Goal: Task Accomplishment & Management: Use online tool/utility

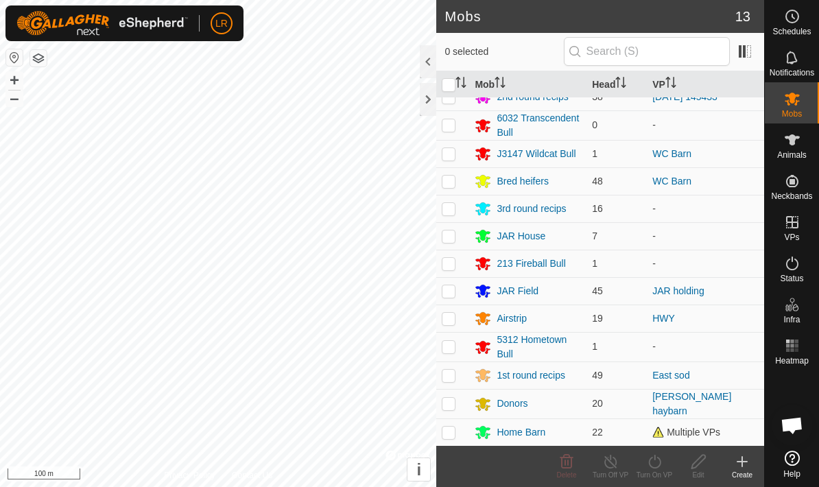
scroll to position [13, 0]
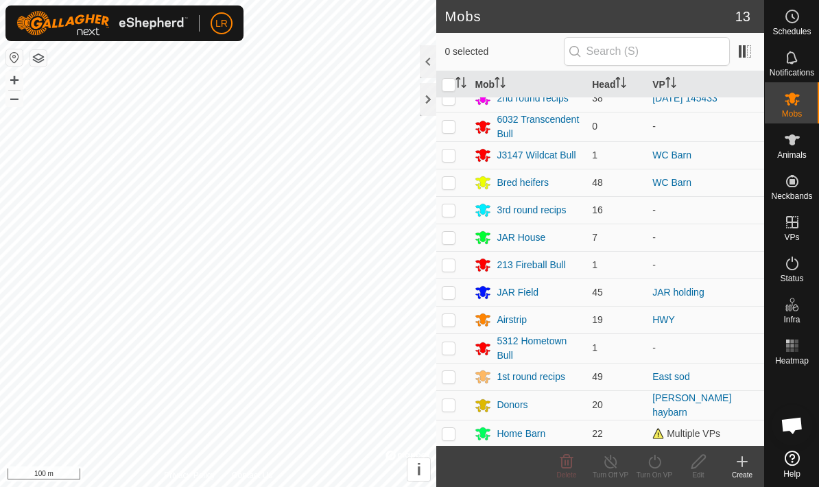
click at [450, 292] on p-checkbox at bounding box center [449, 292] width 14 height 11
checkbox input "true"
click at [501, 293] on div "JAR Field" at bounding box center [517, 292] width 42 height 14
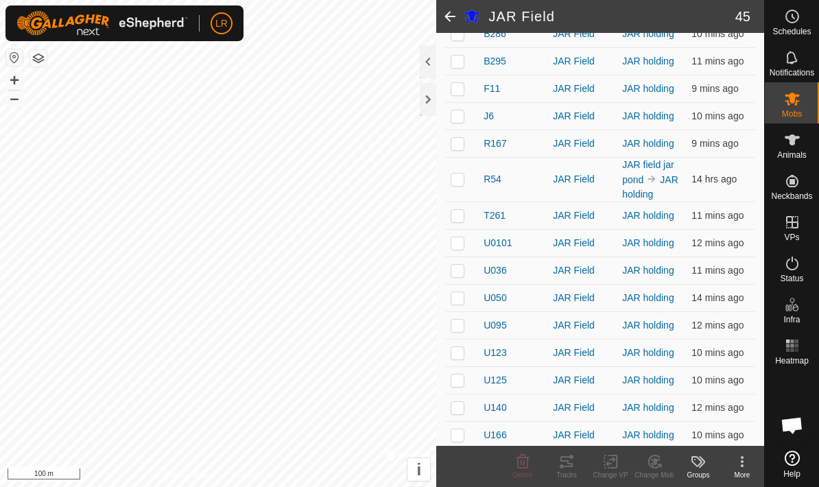
scroll to position [909, 0]
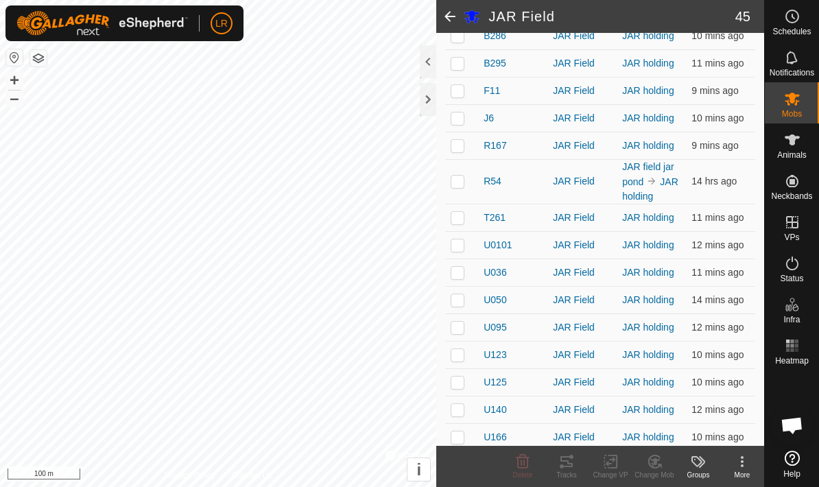
click at [636, 199] on link "JAR holding" at bounding box center [650, 188] width 56 height 25
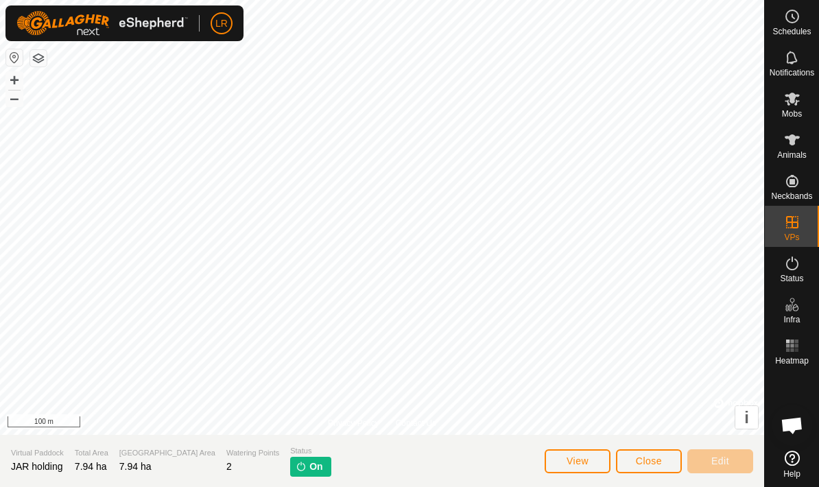
click at [786, 148] on es-animals-svg-icon at bounding box center [792, 140] width 25 height 22
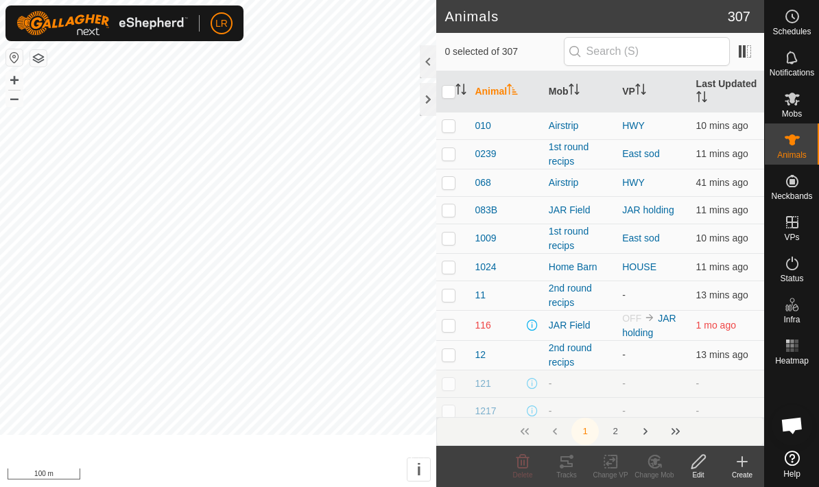
click at [782, 151] on span "Animals" at bounding box center [791, 155] width 29 height 8
click at [788, 110] on span "Mobs" at bounding box center [792, 114] width 20 height 8
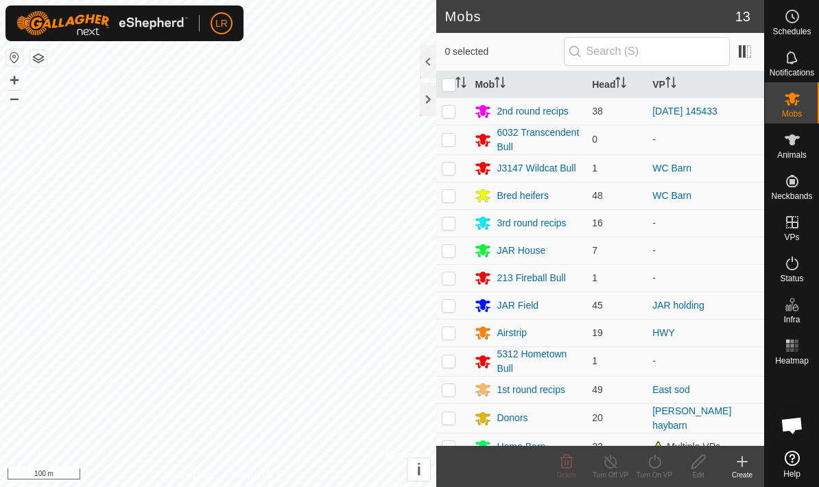
click at [793, 102] on icon at bounding box center [791, 99] width 15 height 13
click at [450, 312] on td at bounding box center [452, 304] width 33 height 27
checkbox input "true"
click at [523, 312] on div "JAR Field" at bounding box center [517, 305] width 42 height 14
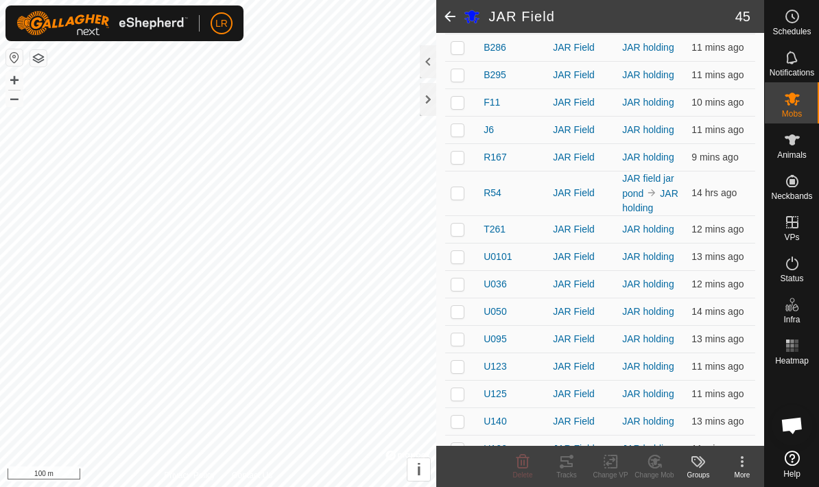
scroll to position [894, 0]
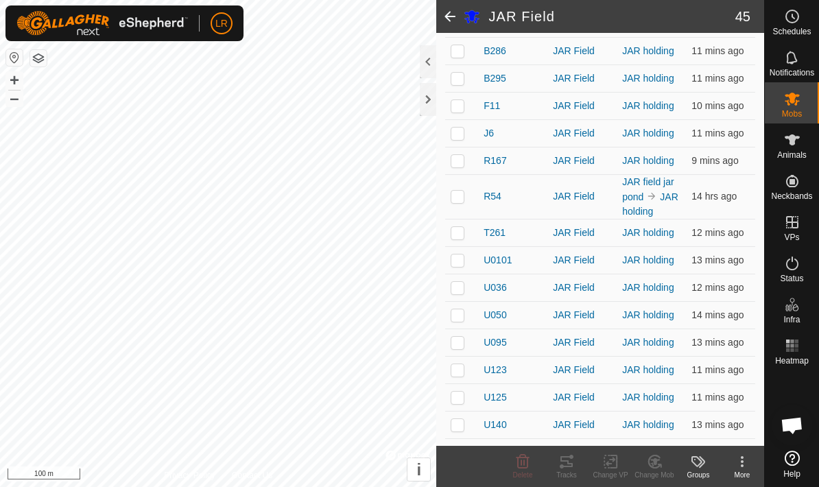
click at [461, 199] on p-checkbox at bounding box center [457, 196] width 14 height 11
checkbox input "true"
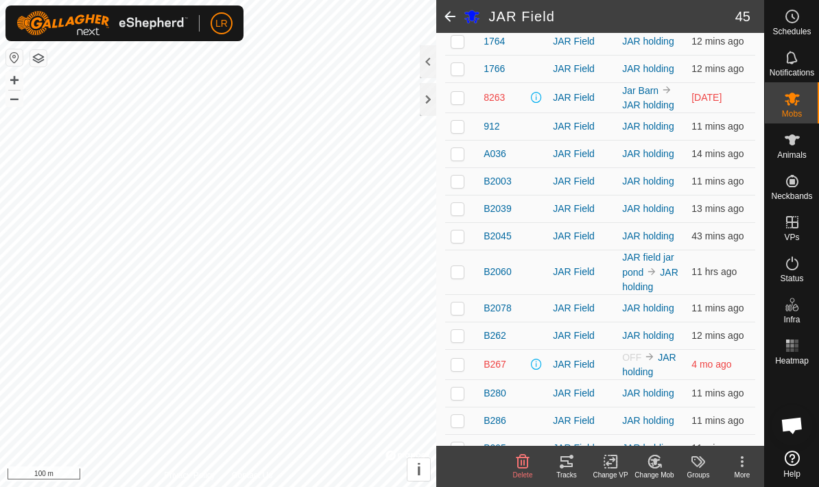
scroll to position [524, 0]
click at [460, 277] on p-checkbox at bounding box center [457, 272] width 14 height 11
checkbox input "true"
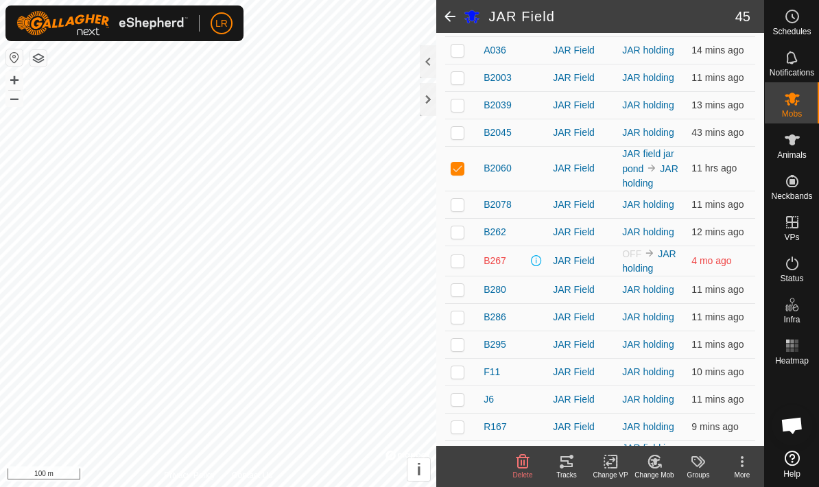
scroll to position [629, 0]
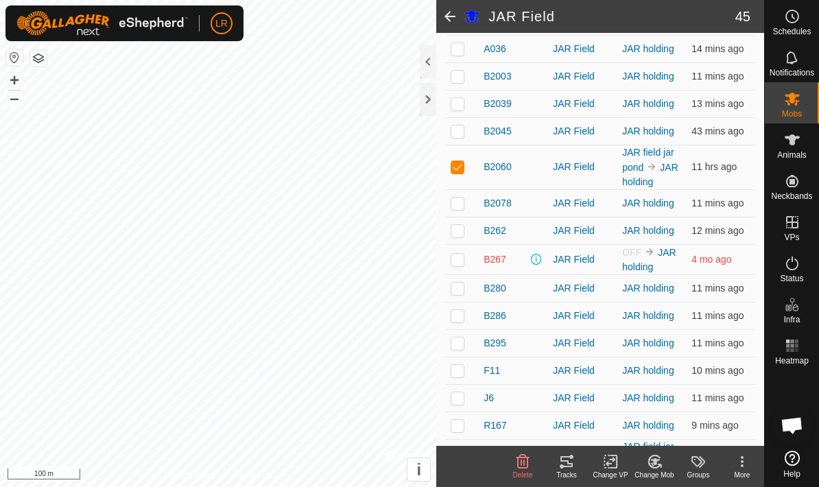
click at [612, 470] on div "Change VP" at bounding box center [610, 475] width 44 height 10
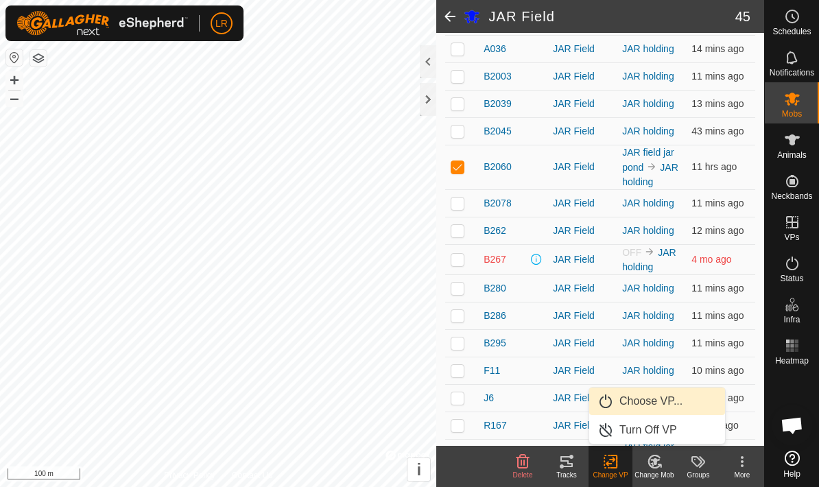
click at [639, 405] on span "Choose VP..." at bounding box center [650, 401] width 63 height 16
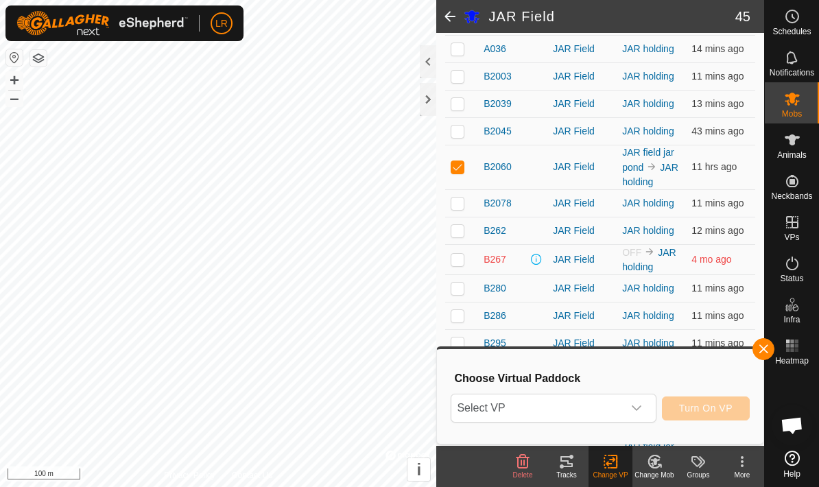
click at [566, 411] on span "Select VP" at bounding box center [536, 407] width 171 height 27
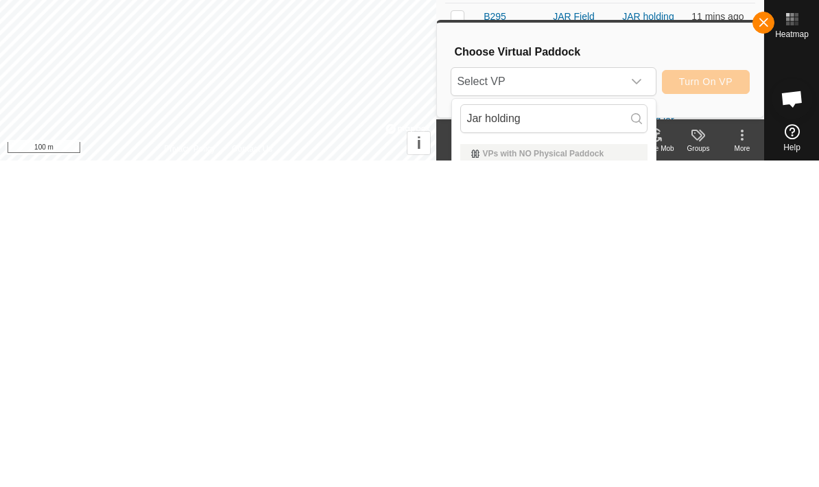
scroll to position [38, 0]
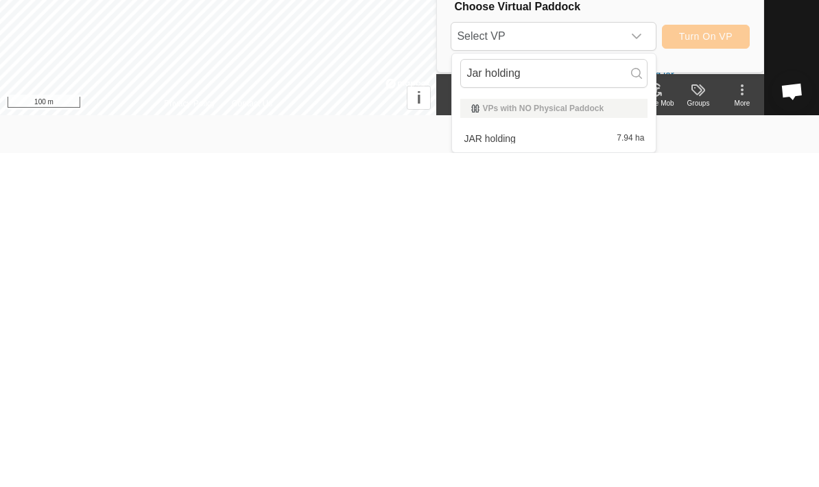
type input "Jar holding"
click at [581, 464] on div "JAR holding 7.94 ha" at bounding box center [553, 472] width 187 height 16
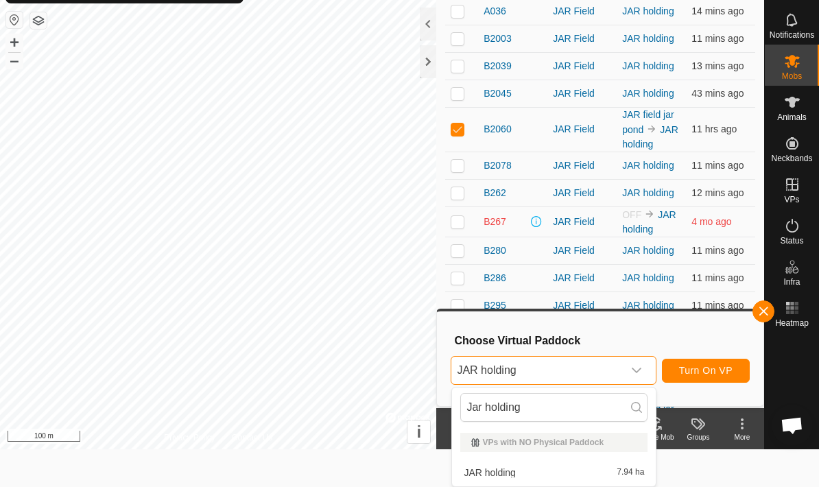
scroll to position [0, 0]
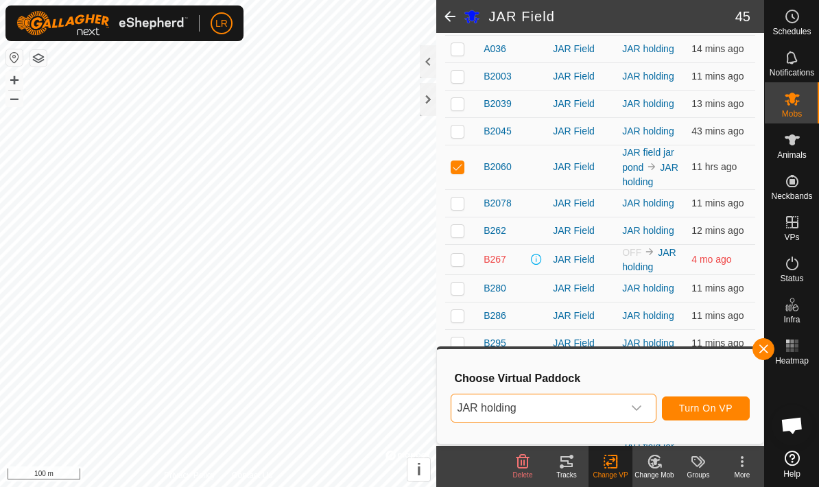
click at [731, 407] on span "Turn On VP" at bounding box center [705, 407] width 53 height 11
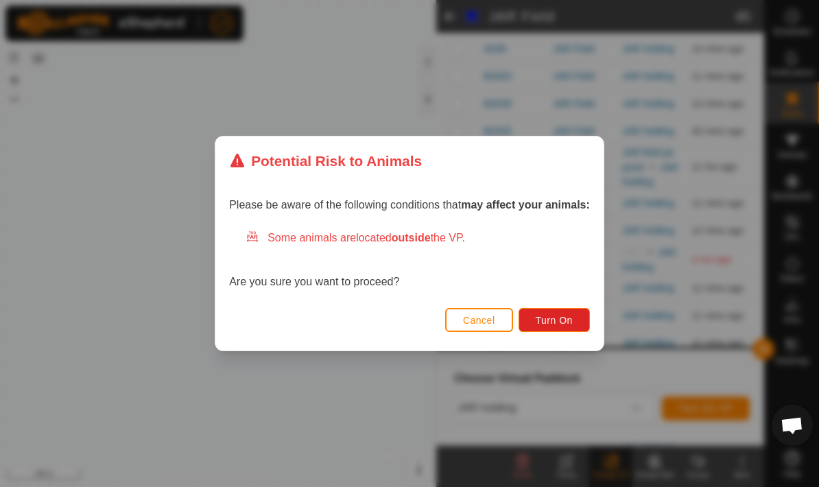
click at [567, 315] on span "Turn On" at bounding box center [553, 320] width 37 height 11
